Goal: Find specific page/section: Find specific page/section

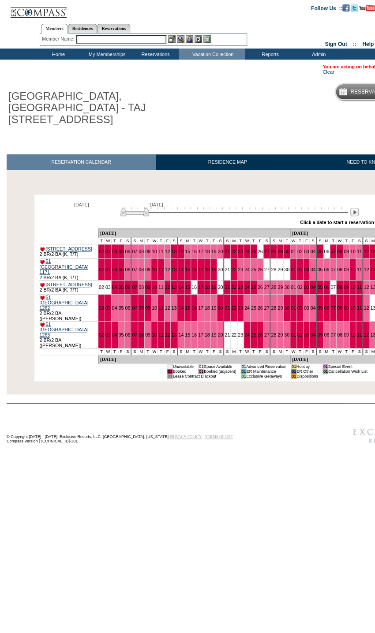
drag, startPoint x: 43, startPoint y: 1, endPoint x: 202, endPoint y: 8, distance: 159.0
click at [202, 8] on td at bounding box center [187, 9] width 199 height 18
drag, startPoint x: 77, startPoint y: 0, endPoint x: 239, endPoint y: 90, distance: 185.5
click at [239, 90] on div "Reservation Calendar" at bounding box center [322, 91] width 215 height 17
drag, startPoint x: 10, startPoint y: 0, endPoint x: 237, endPoint y: 67, distance: 237.0
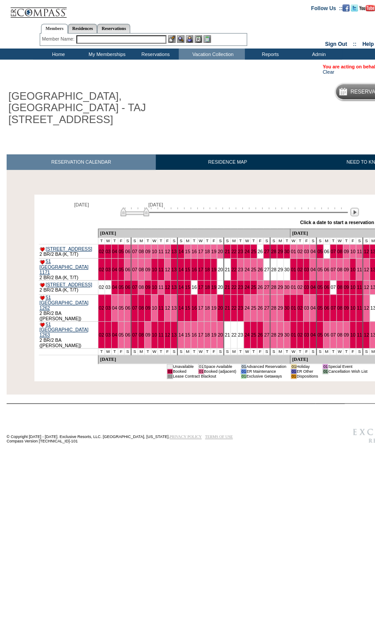
click at [237, 67] on td "You are acting on behalf of: [PERSON_NAME] Clear" at bounding box center [215, 69] width 417 height 11
drag, startPoint x: 26, startPoint y: 0, endPoint x: 249, endPoint y: 99, distance: 243.8
click at [248, 99] on div "Reservation Calendar" at bounding box center [322, 91] width 215 height 17
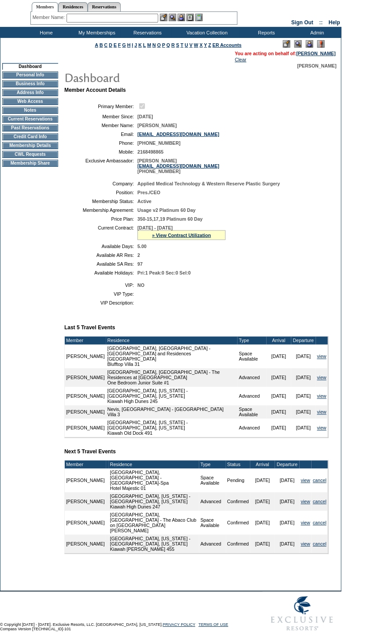
scroll to position [34, 0]
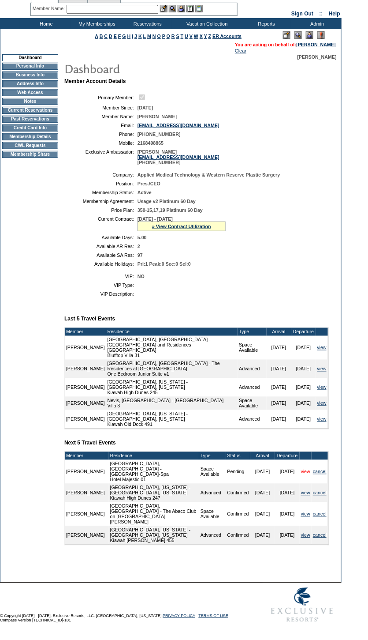
click at [301, 474] on link "view" at bounding box center [305, 471] width 9 height 5
